Goal: Find specific page/section: Find specific page/section

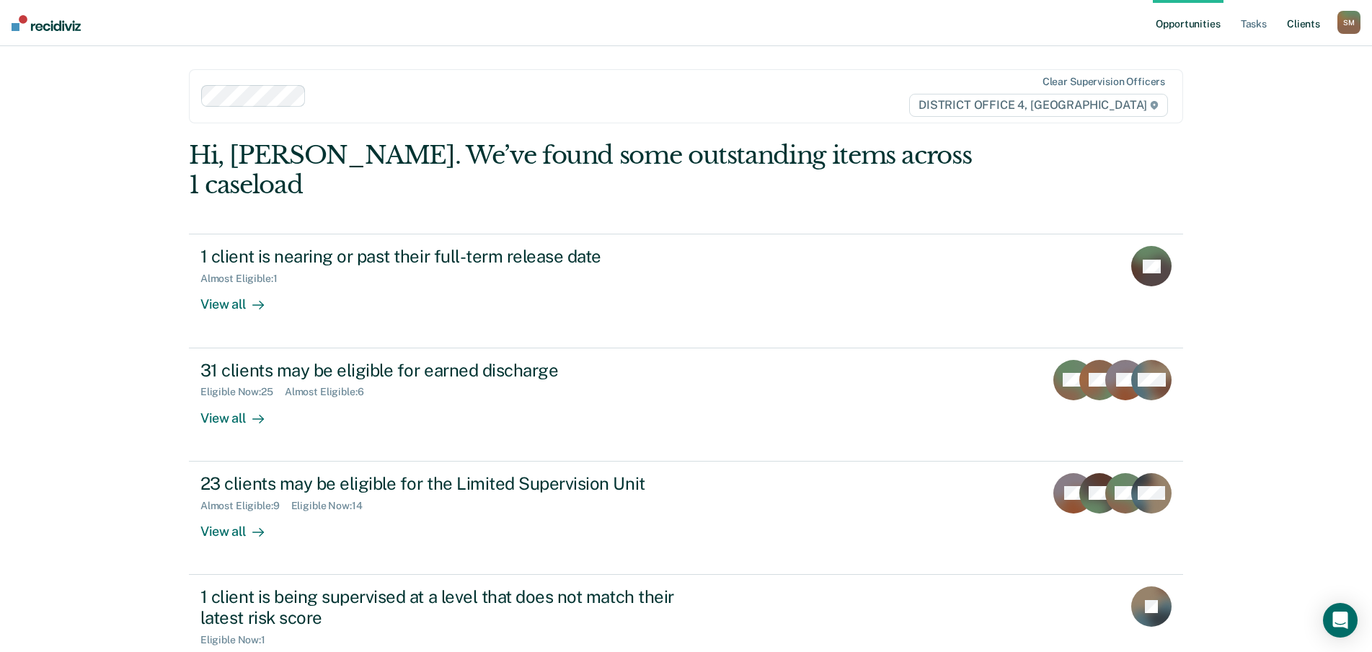
click at [1296, 22] on link "Client s" at bounding box center [1303, 23] width 39 height 46
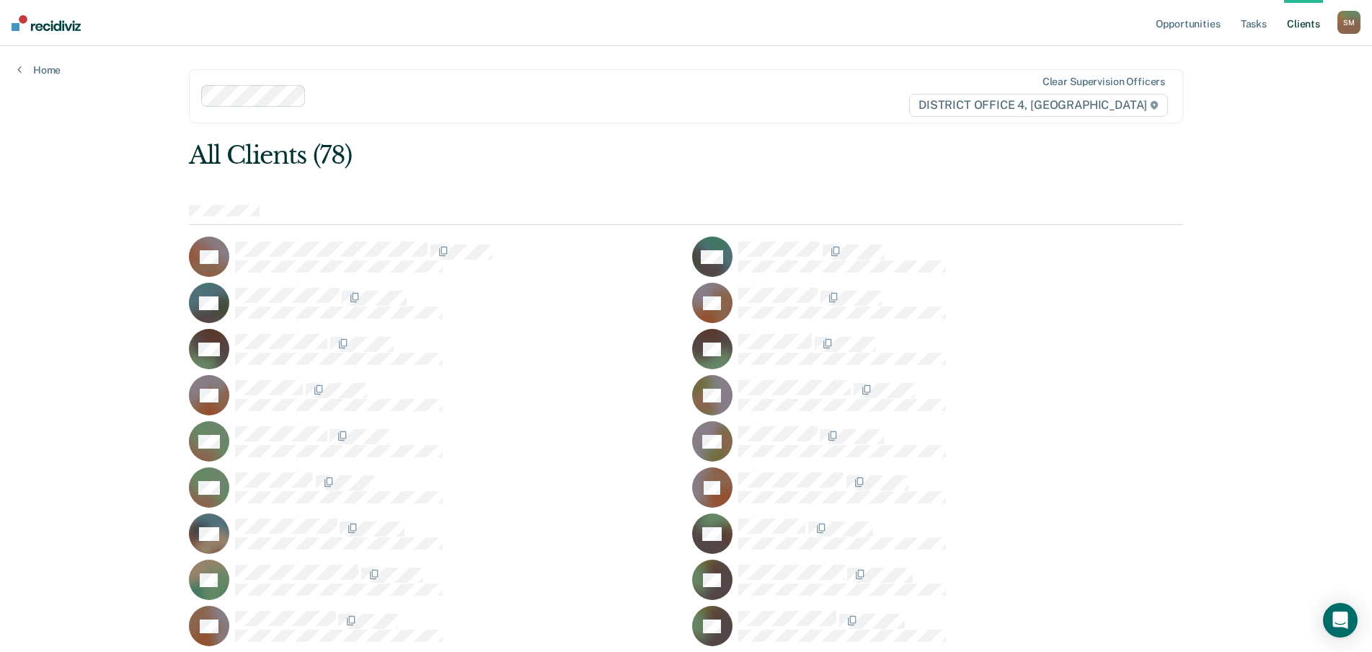
click at [1248, 25] on link "Tasks" at bounding box center [1254, 23] width 32 height 46
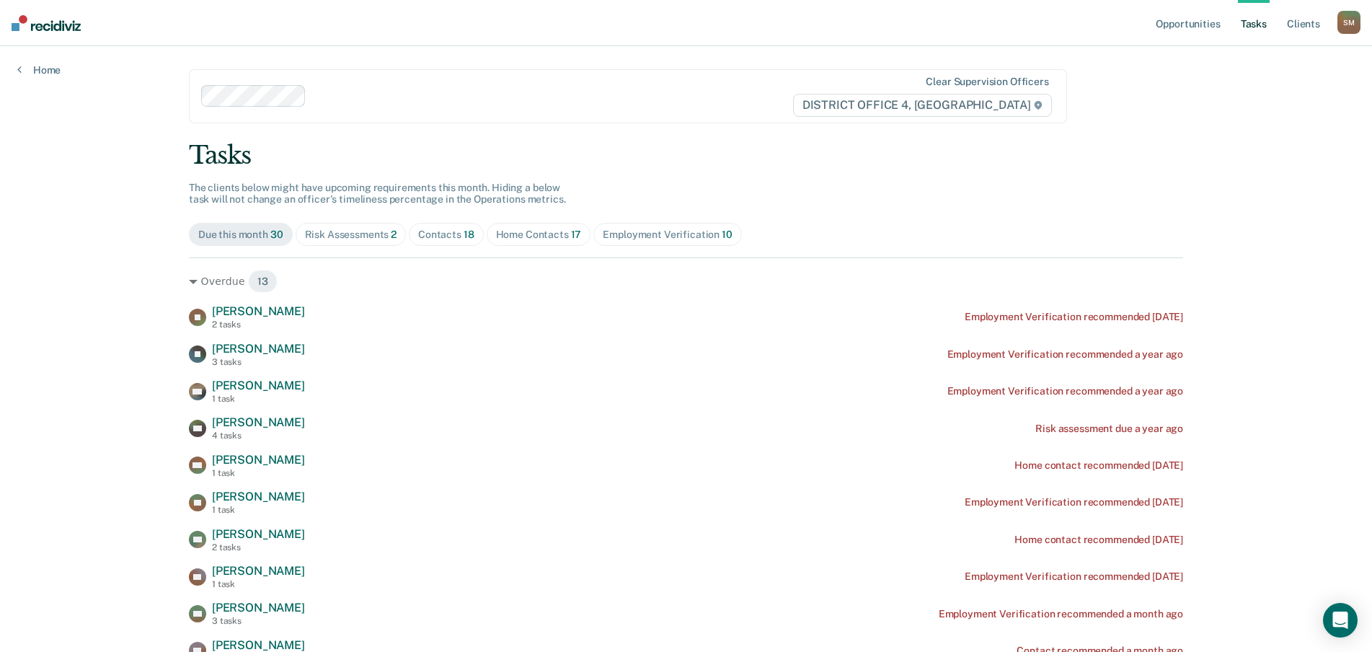
click at [544, 229] on div "Home Contacts 17" at bounding box center [539, 235] width 86 height 12
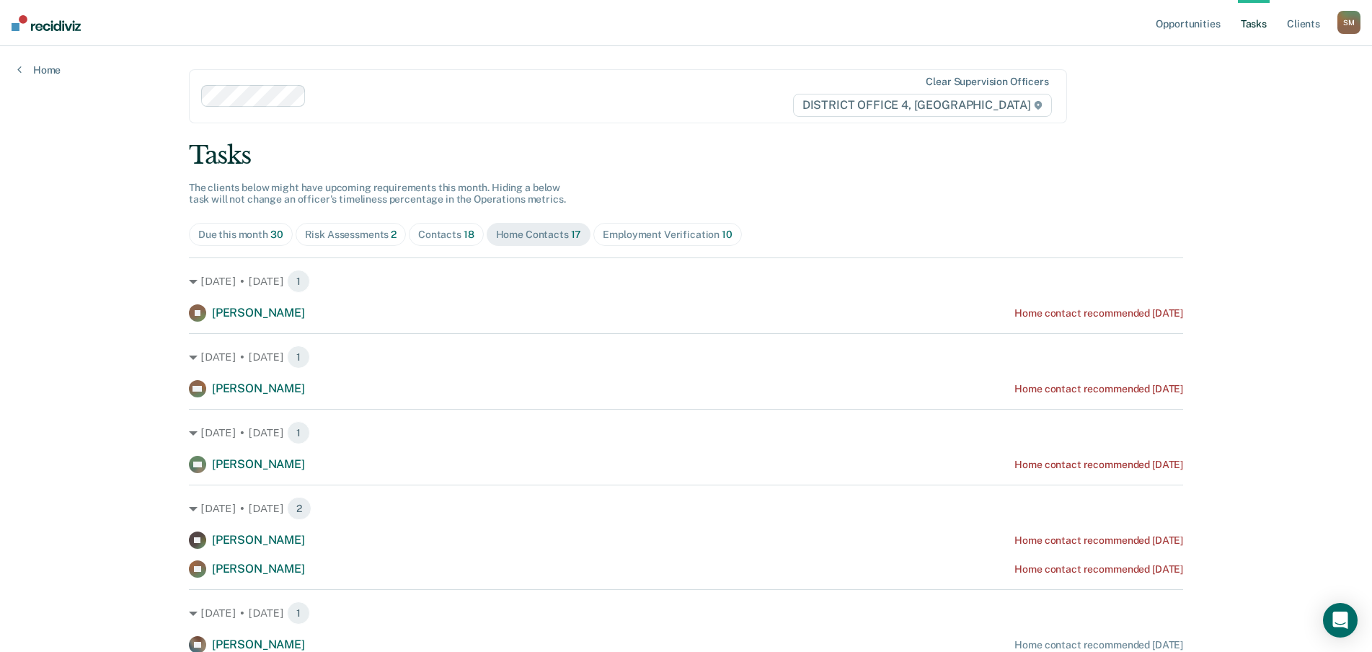
click at [337, 239] on div "Risk Assessments 2" at bounding box center [351, 235] width 92 height 12
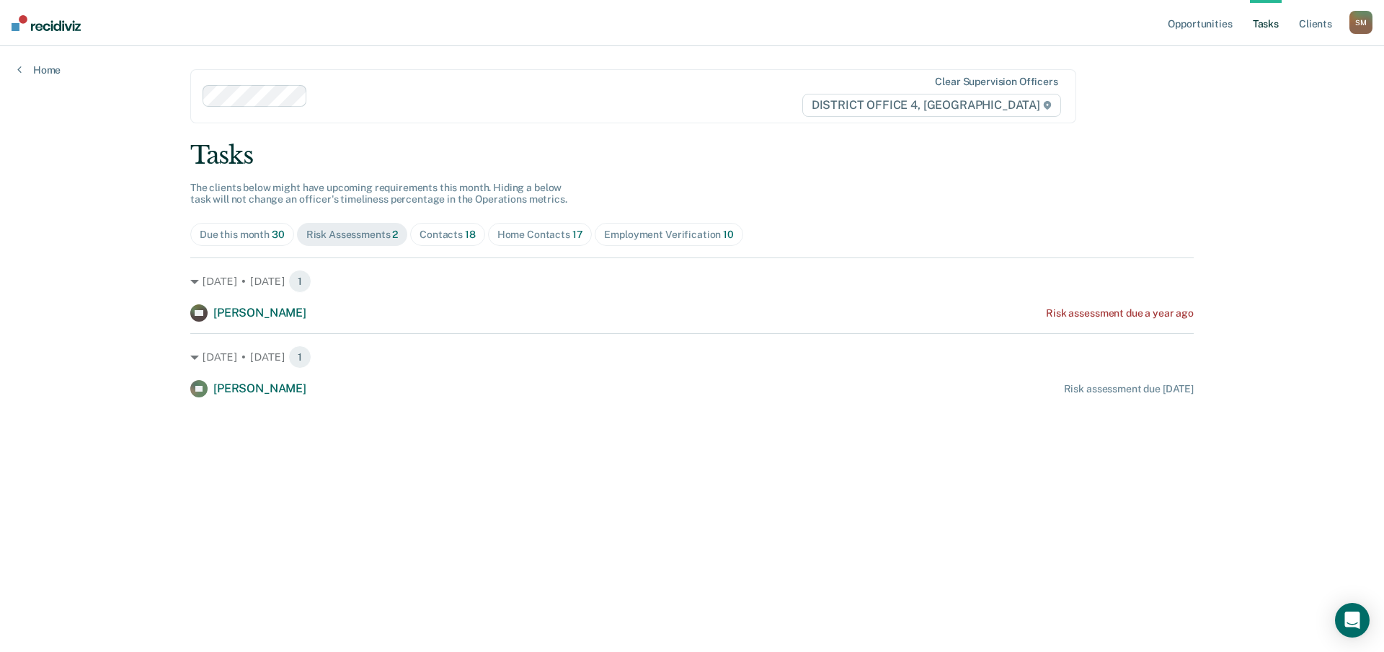
click at [446, 234] on div "Contacts 18" at bounding box center [448, 235] width 56 height 12
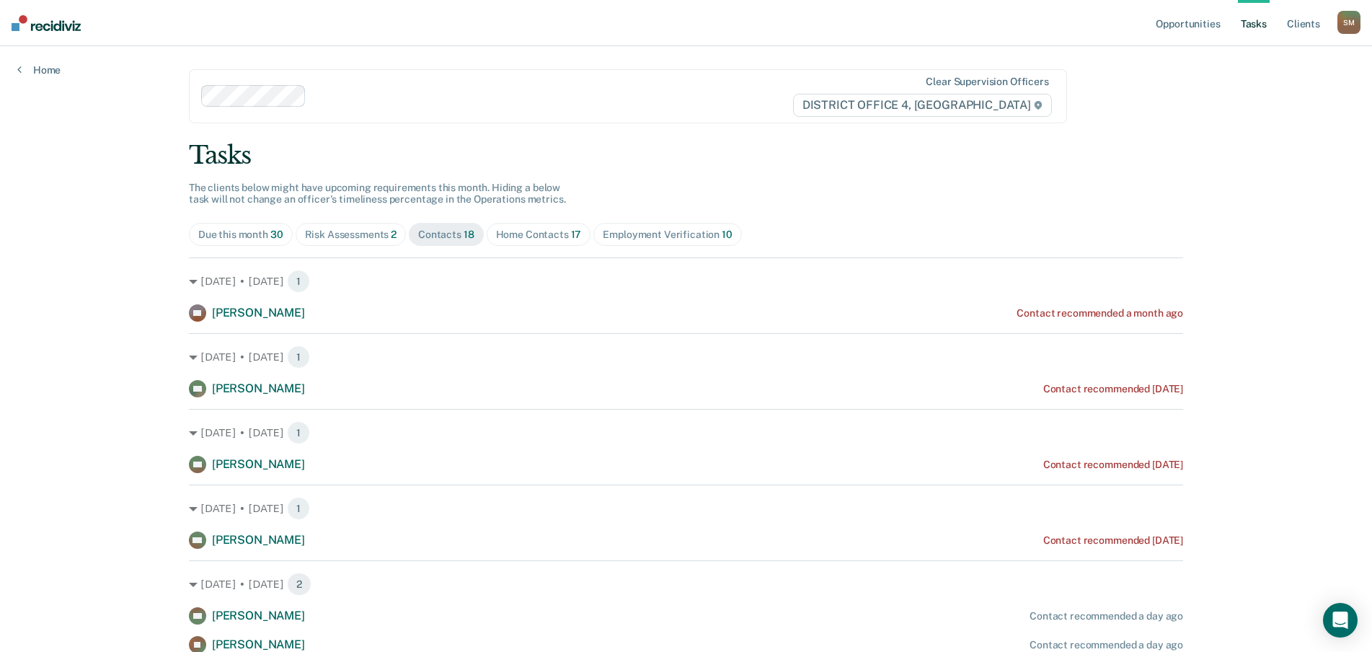
click at [524, 238] on div "Home Contacts 17" at bounding box center [539, 235] width 86 height 12
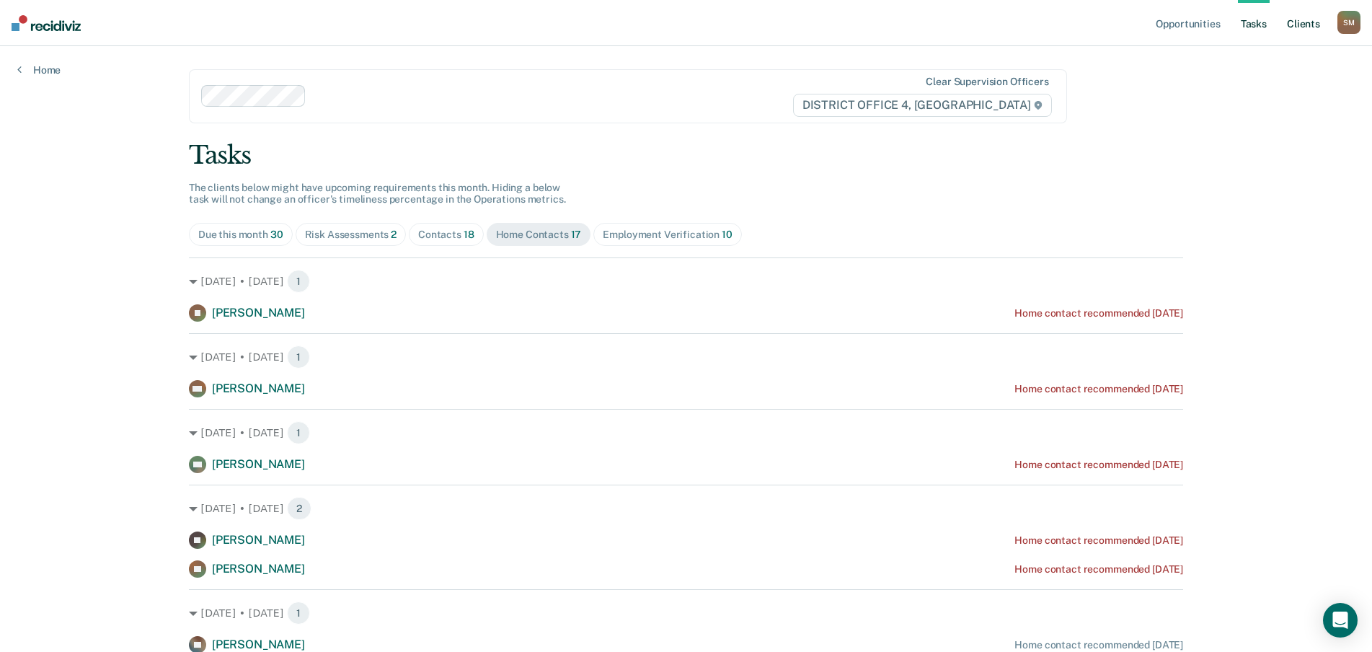
click at [1301, 25] on link "Client s" at bounding box center [1303, 23] width 39 height 46
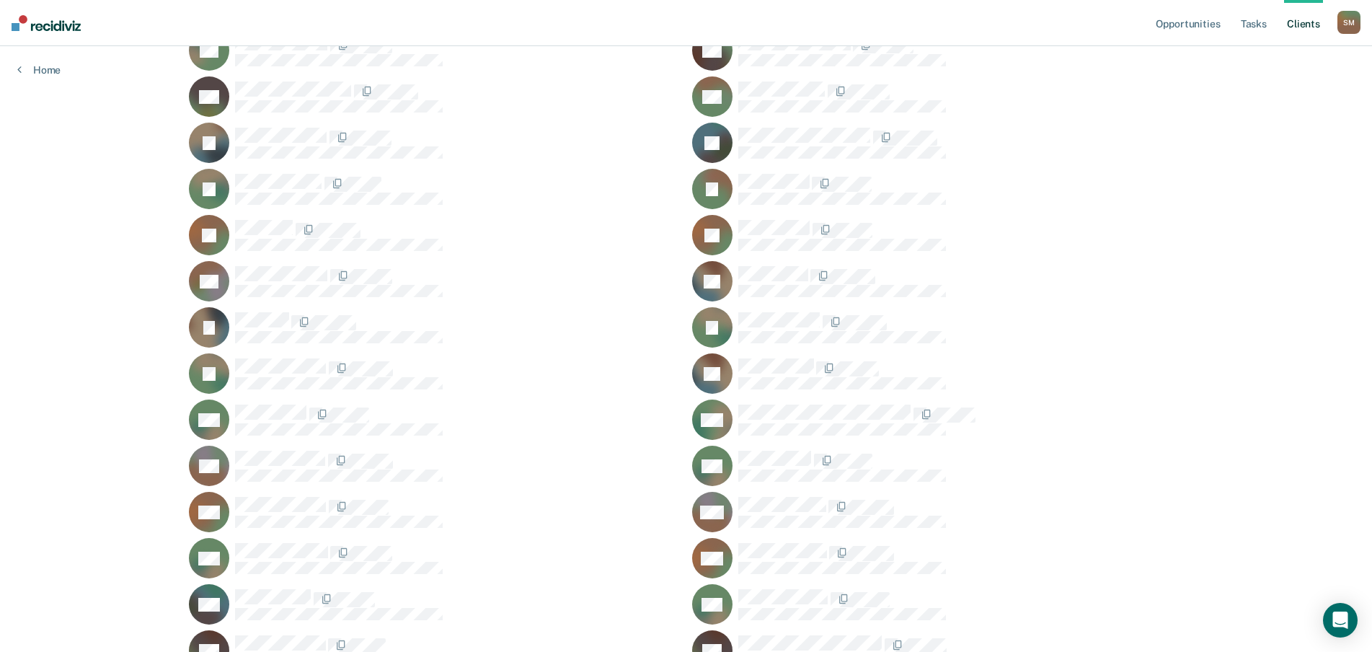
scroll to position [785, 0]
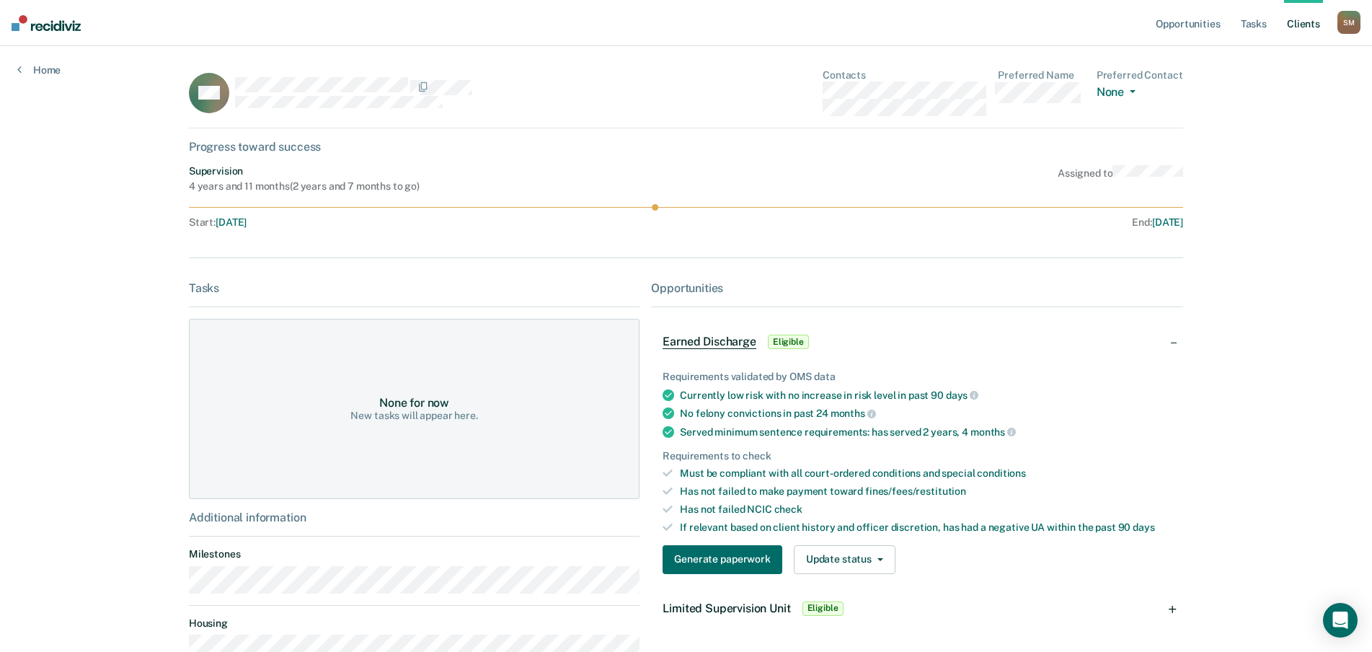
click at [235, 91] on div at bounding box center [435, 86] width 401 height 19
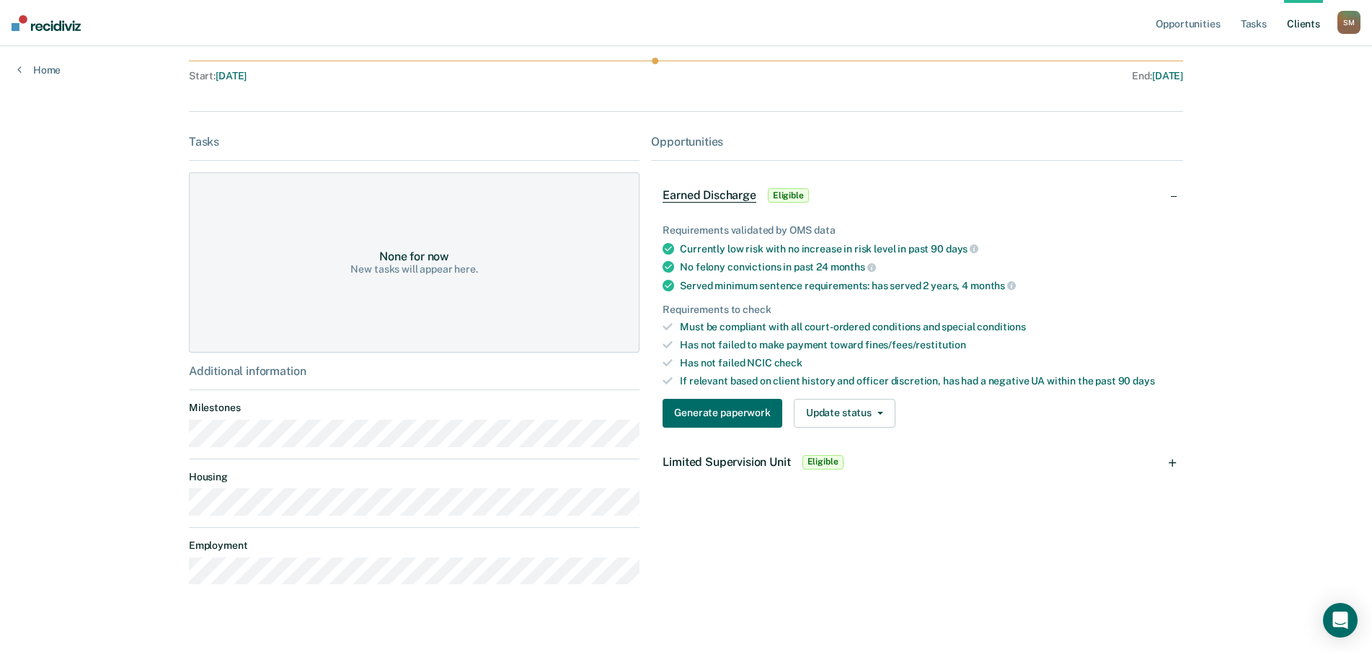
scroll to position [165, 0]
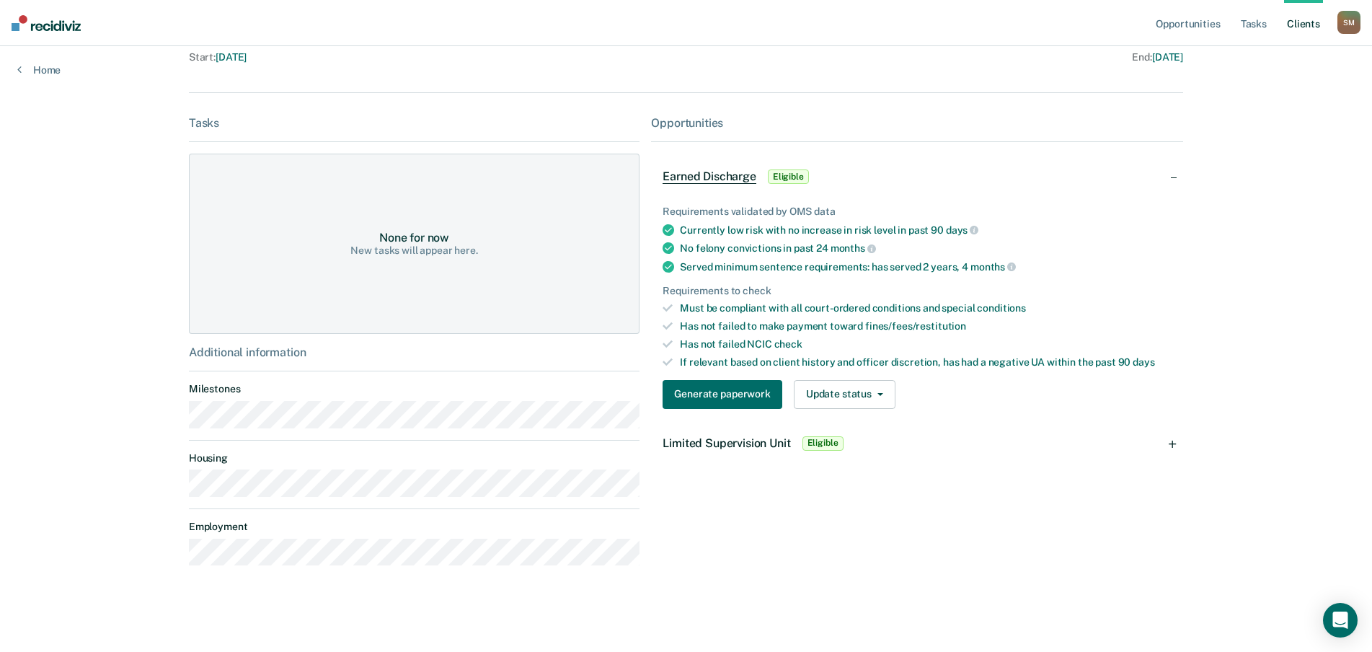
drag, startPoint x: 404, startPoint y: 89, endPoint x: 182, endPoint y: 495, distance: 462.6
click at [180, 495] on main "CM Contacts Preferred Name Preferred Contact None Call Text Email None Progress…" at bounding box center [686, 249] width 1029 height 736
click at [1258, 25] on link "Tasks" at bounding box center [1254, 23] width 32 height 46
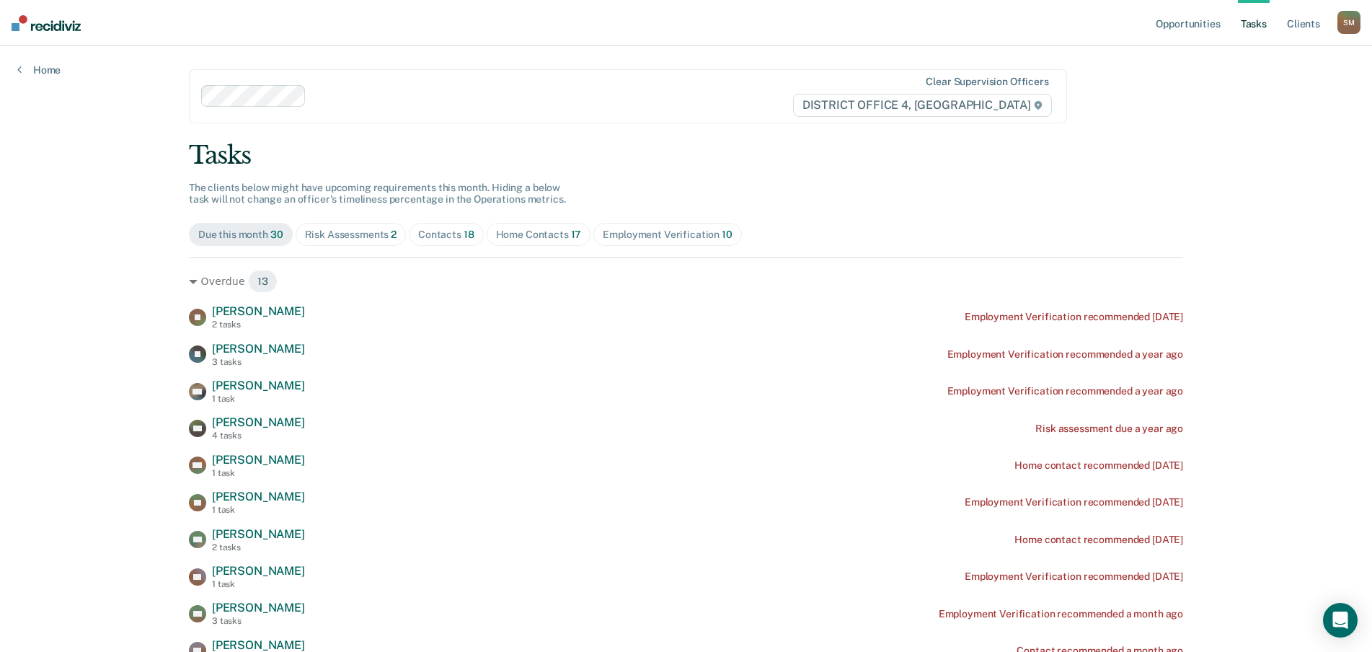
click at [435, 235] on div "Contacts 18" at bounding box center [446, 235] width 56 height 12
